Goal: Information Seeking & Learning: Compare options

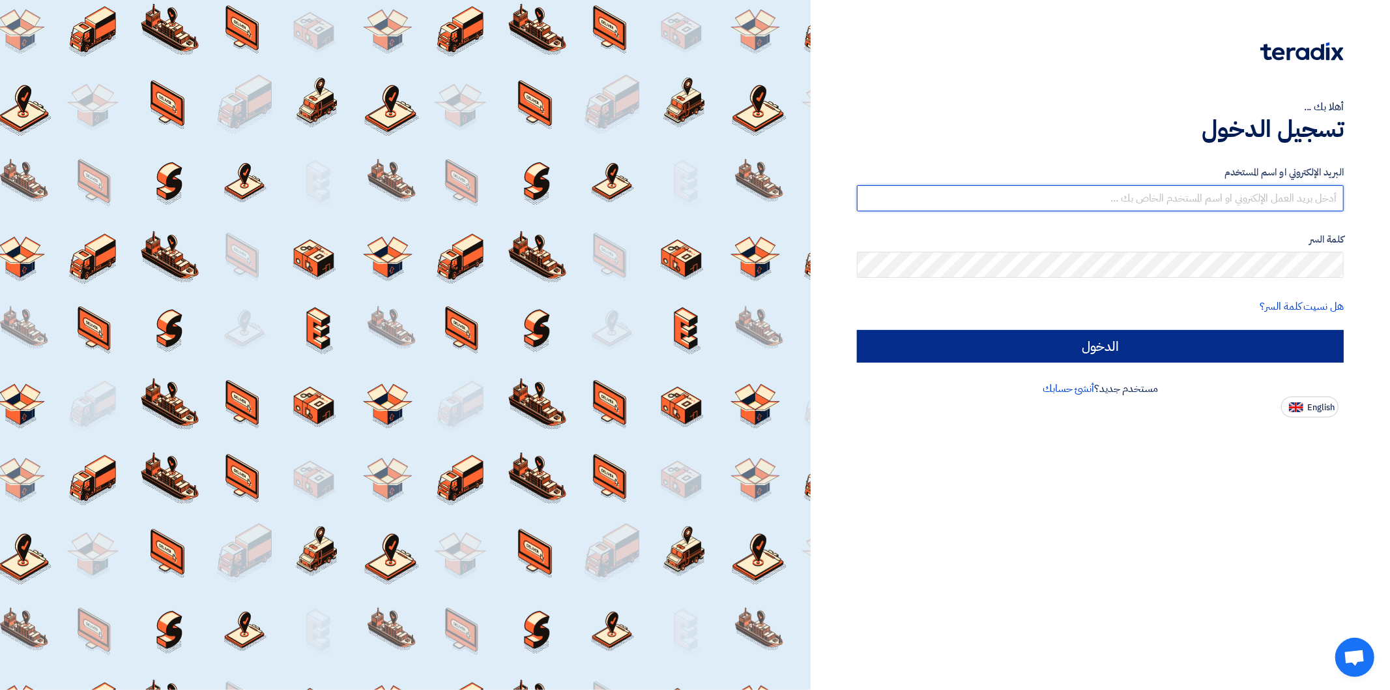
type input "[PERSON_NAME][EMAIL_ADDRESS][DOMAIN_NAME]"
click at [1217, 346] on input "الدخول" at bounding box center [1100, 346] width 487 height 33
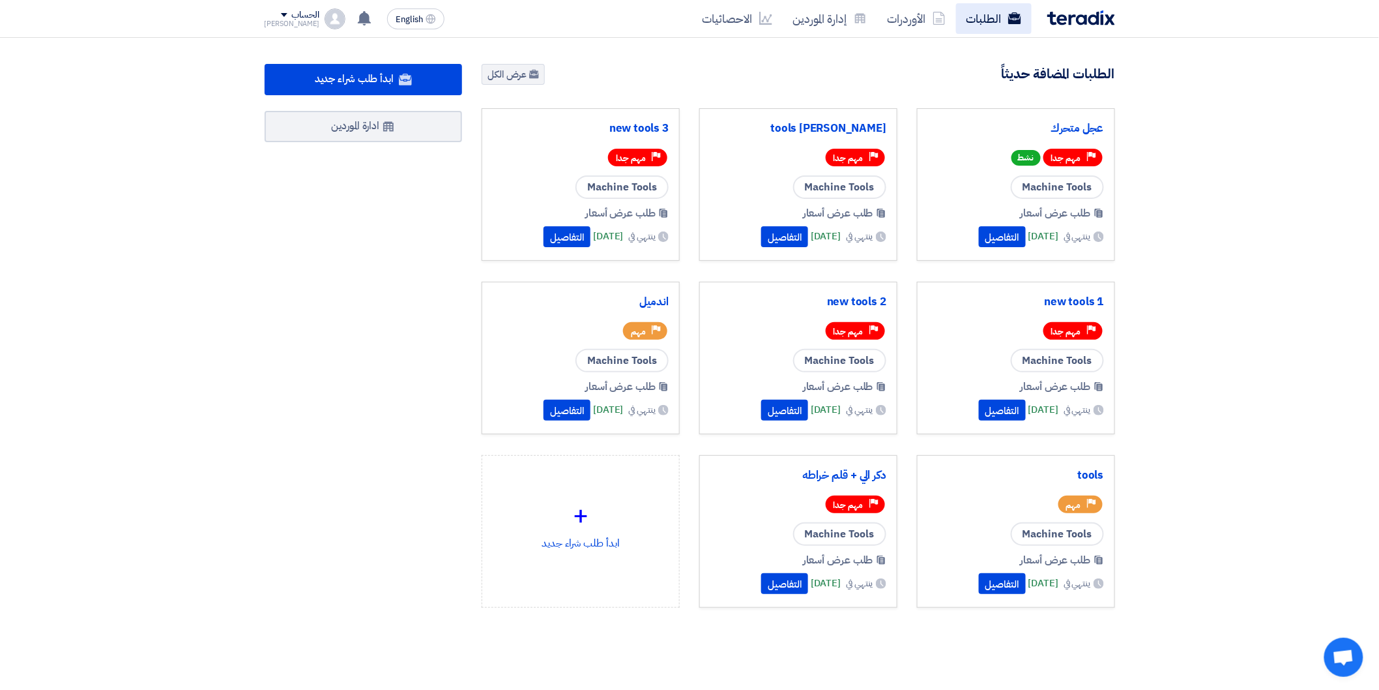
click at [1001, 12] on link "الطلبات" at bounding box center [994, 18] width 76 height 31
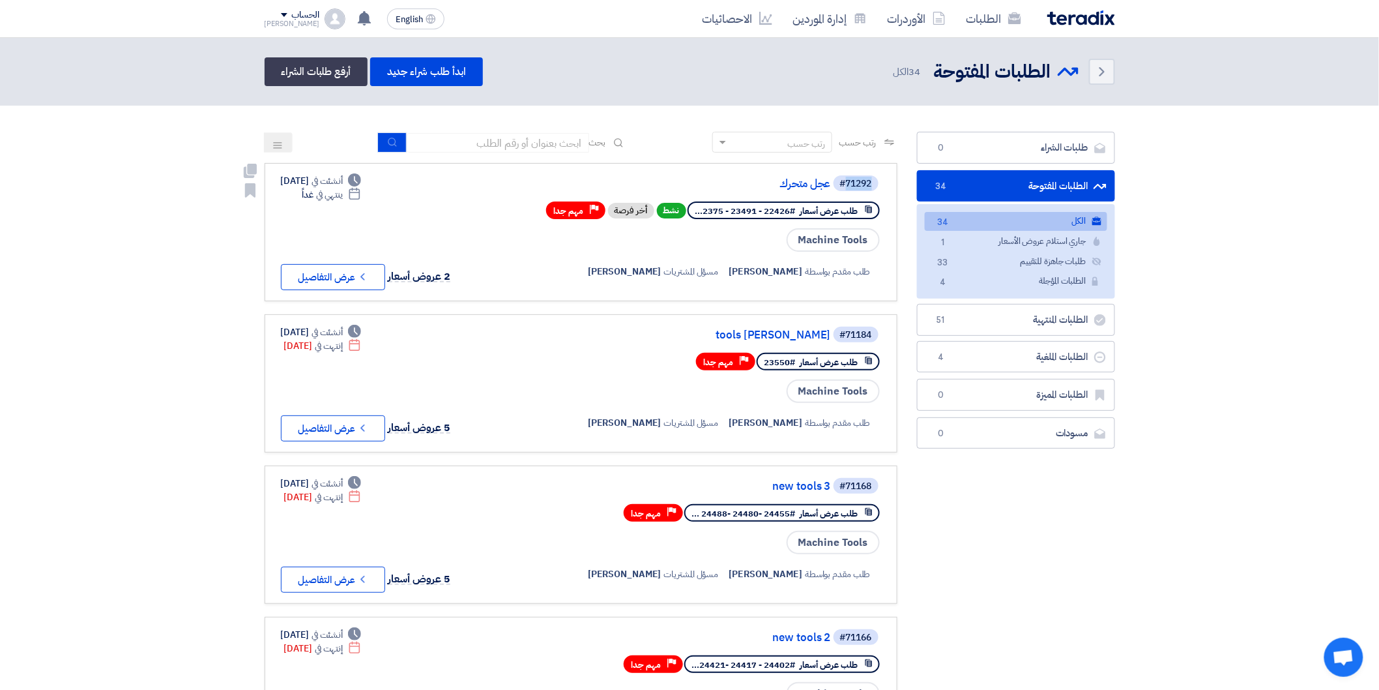
drag, startPoint x: 844, startPoint y: 183, endPoint x: 883, endPoint y: 186, distance: 39.2
click at [883, 186] on link "#71292 عجل متحرك طلب عرض أسعار #22426 - 23491 - 2375... نشط أخر فرصة Priority م…" at bounding box center [581, 232] width 633 height 138
copy div "71292"
click at [347, 270] on button "Check details عرض التفاصيل" at bounding box center [333, 277] width 104 height 26
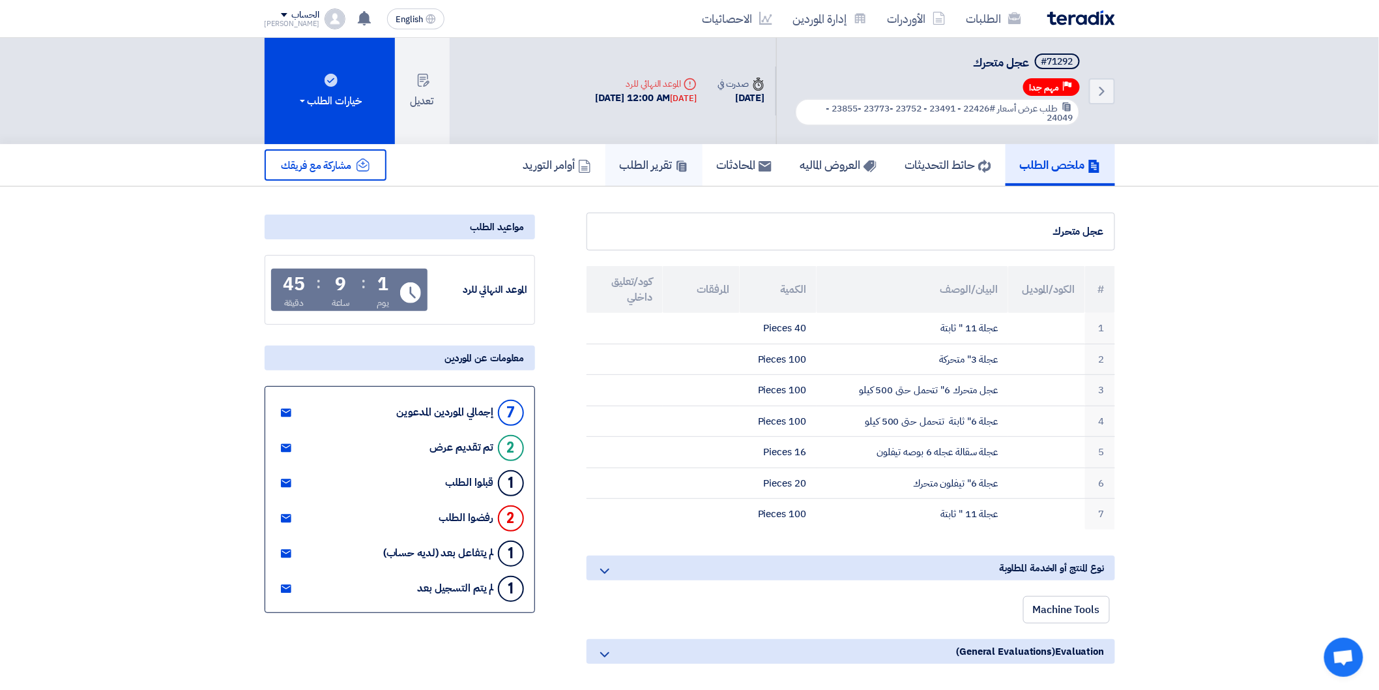
click at [643, 162] on h5 "تقرير الطلب" at bounding box center [654, 164] width 68 height 15
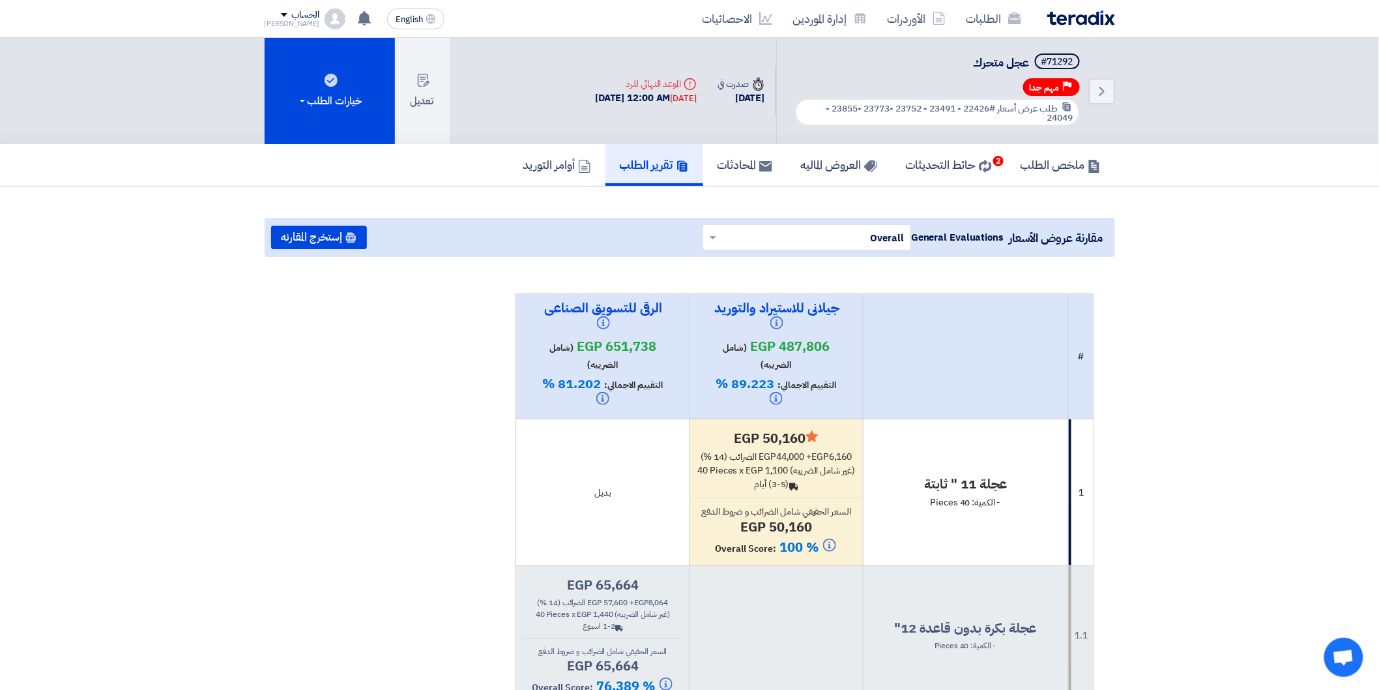
drag, startPoint x: 438, startPoint y: 328, endPoint x: 323, endPoint y: 387, distance: 129.7
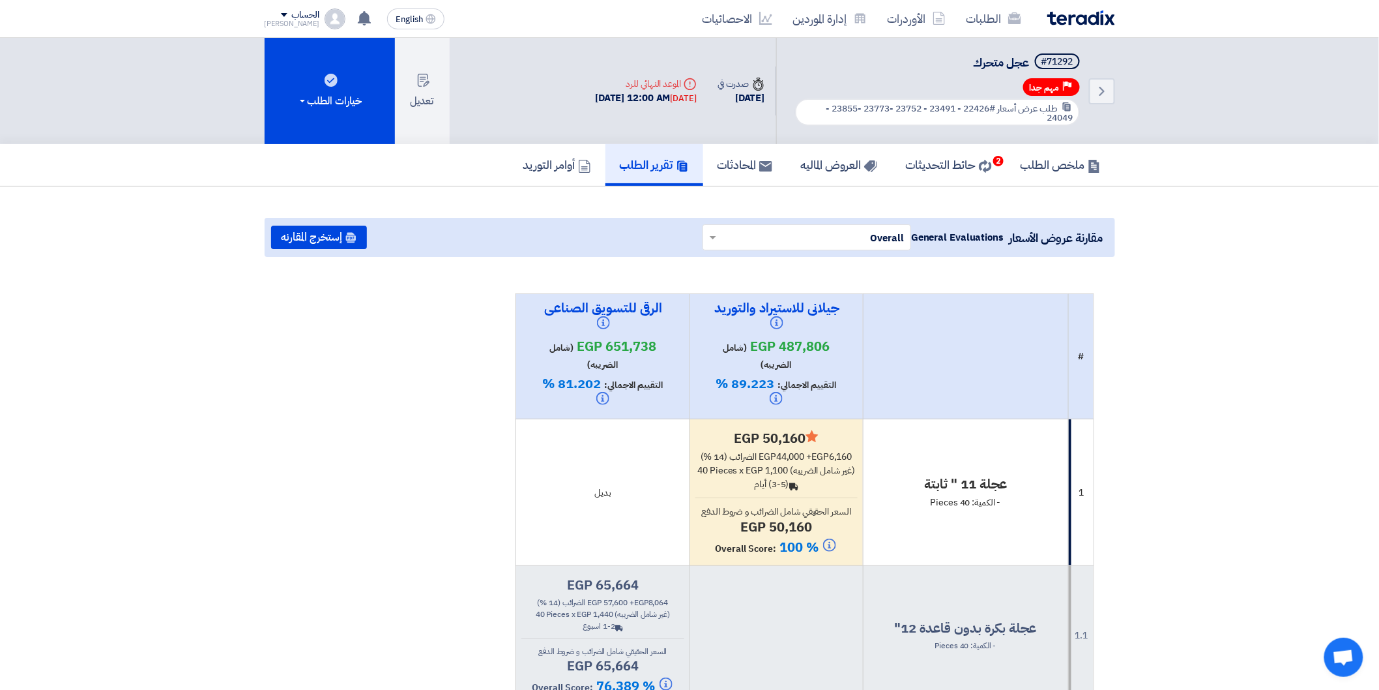
drag, startPoint x: 365, startPoint y: 400, endPoint x: 1390, endPoint y: 461, distance: 1026.6
drag, startPoint x: 1168, startPoint y: 278, endPoint x: 1254, endPoint y: 177, distance: 132.7
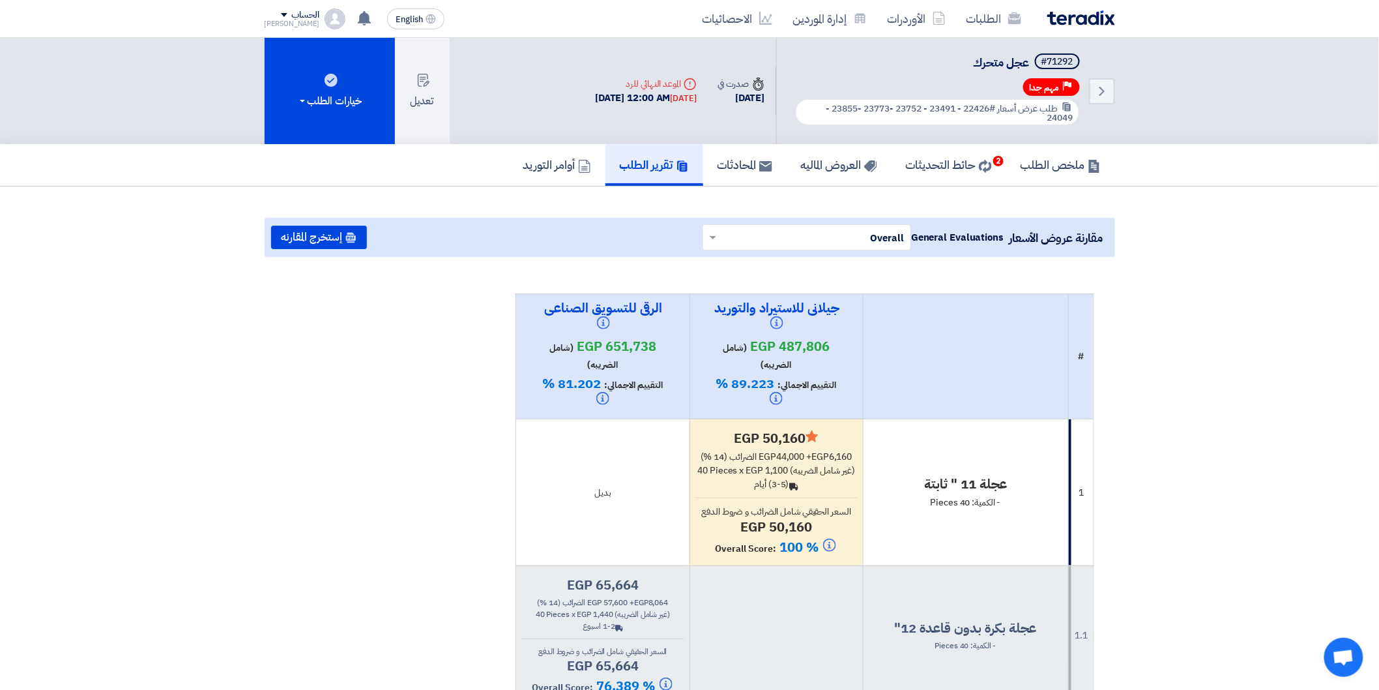
click at [1291, 177] on div "ملخص الطلب حائط التحديثات 2 العروض الماليه المحادثات تقرير الطلب أوامر التوريد" at bounding box center [689, 165] width 1379 height 42
drag, startPoint x: 654, startPoint y: 422, endPoint x: 681, endPoint y: 428, distance: 28.0
click at [656, 428] on td "بديل" at bounding box center [602, 492] width 173 height 147
